Goal: Task Accomplishment & Management: Use online tool/utility

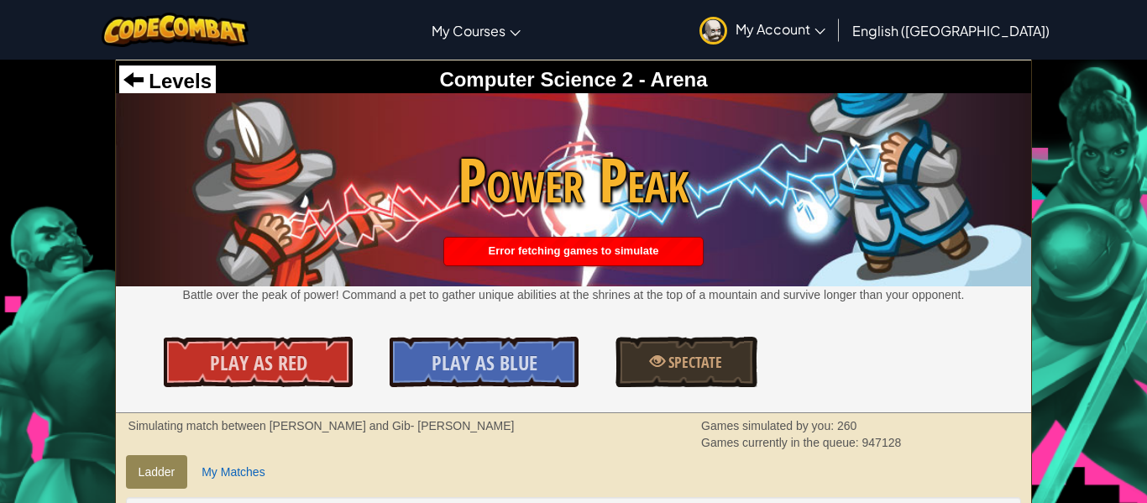
scroll to position [403, 0]
